Goal: Task Accomplishment & Management: Use online tool/utility

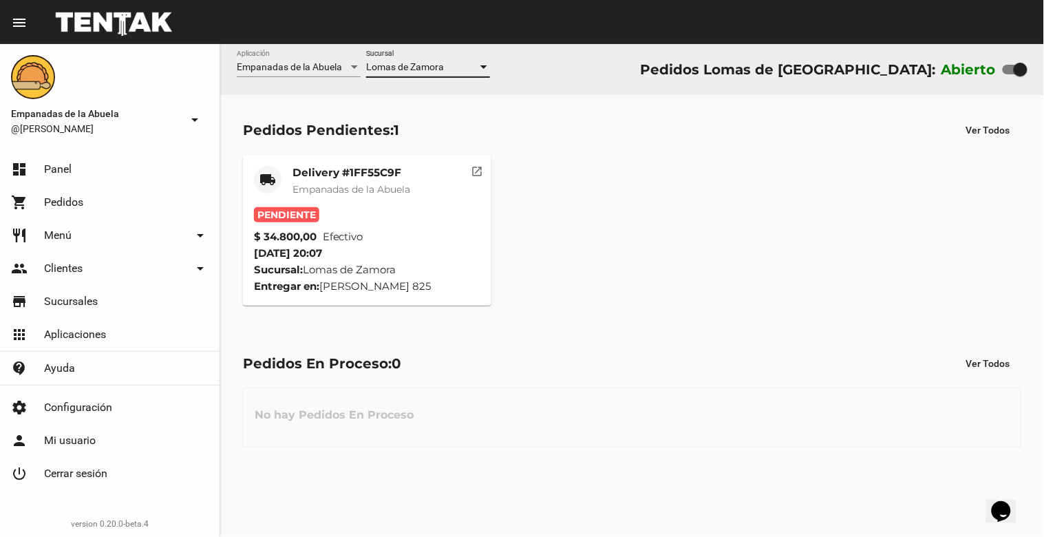
click at [382, 187] on span "Empanadas de la Abuela" at bounding box center [352, 189] width 118 height 12
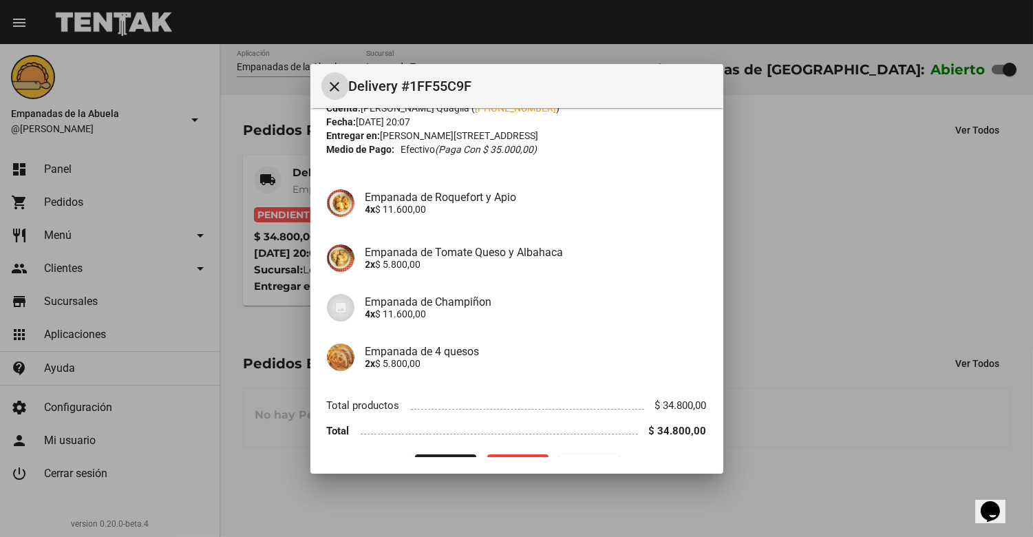
scroll to position [84, 0]
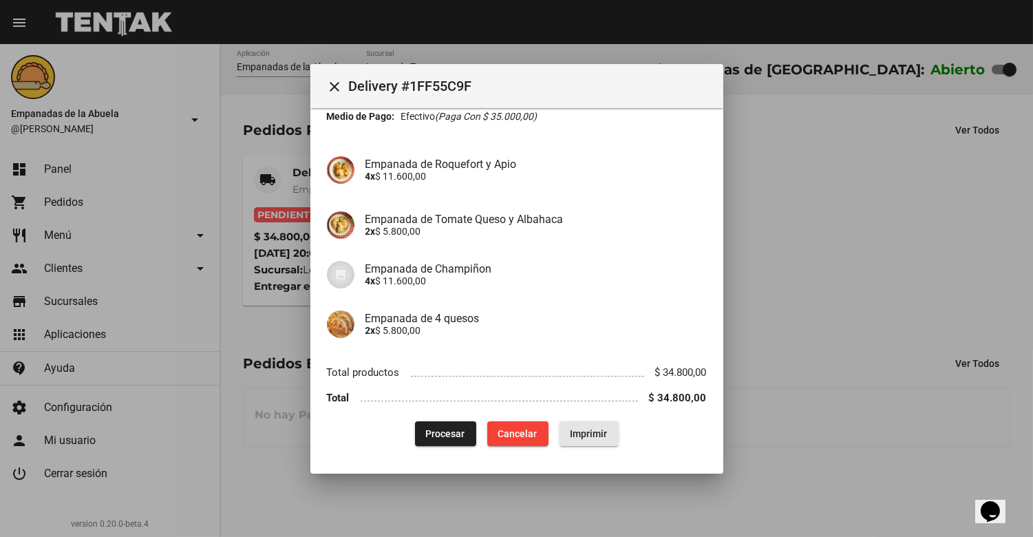
click at [602, 425] on button "Imprimir" at bounding box center [589, 433] width 59 height 25
click at [462, 432] on button "Procesar" at bounding box center [445, 433] width 61 height 25
